Goal: Task Accomplishment & Management: Use online tool/utility

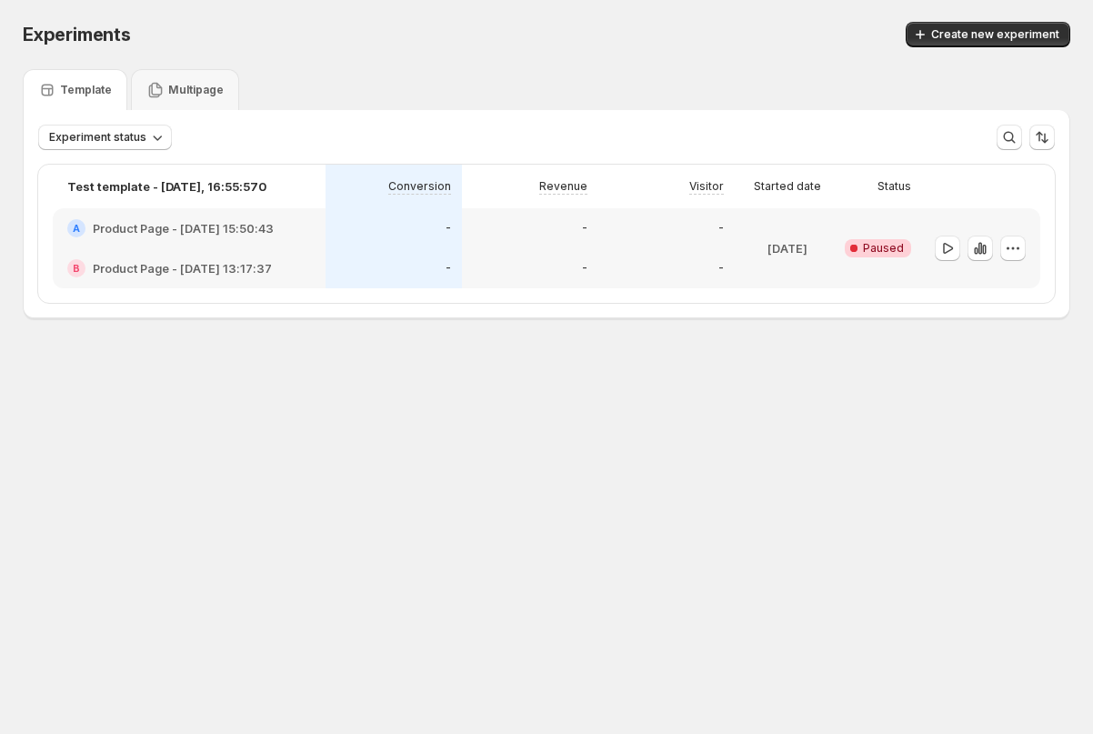
click at [76, 429] on body "Experiments. This page is ready Experiments Create new experiment Template Mult…" at bounding box center [546, 367] width 1093 height 734
